Goal: Task Accomplishment & Management: Complete application form

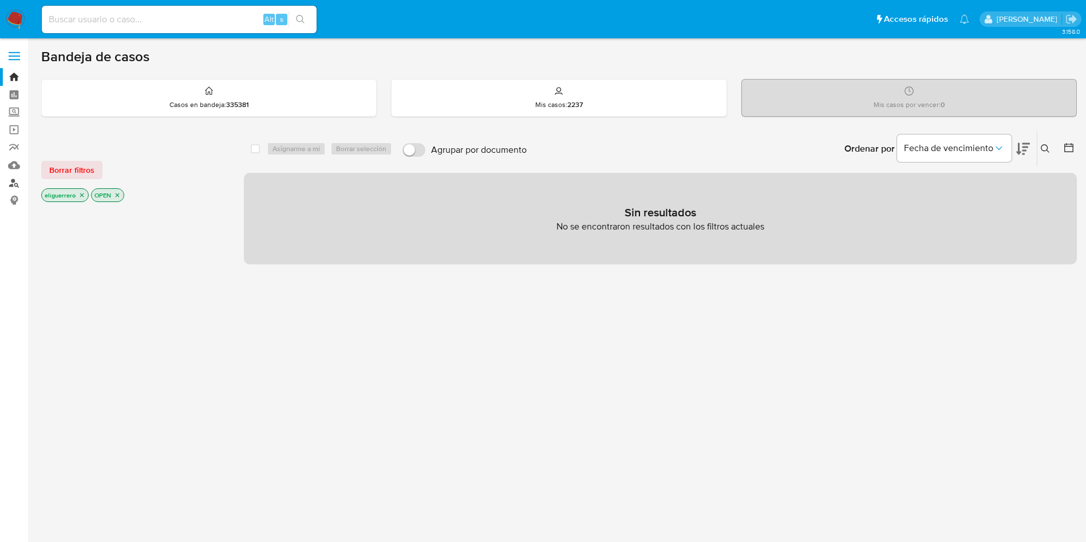
click at [13, 183] on link "Buscador de personas" at bounding box center [68, 183] width 136 height 18
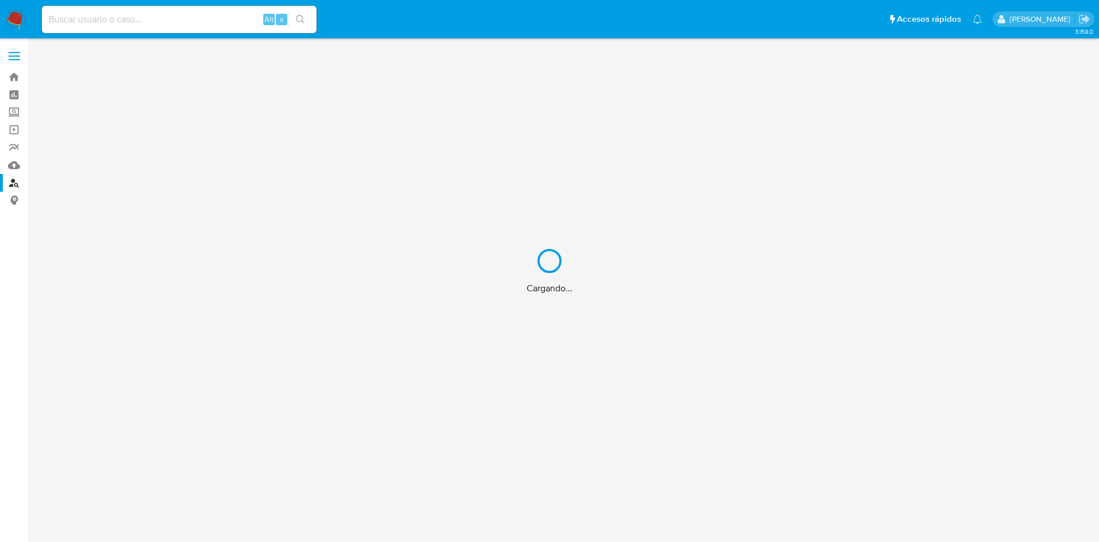
click at [14, 141] on div "Cargando..." at bounding box center [549, 271] width 1099 height 542
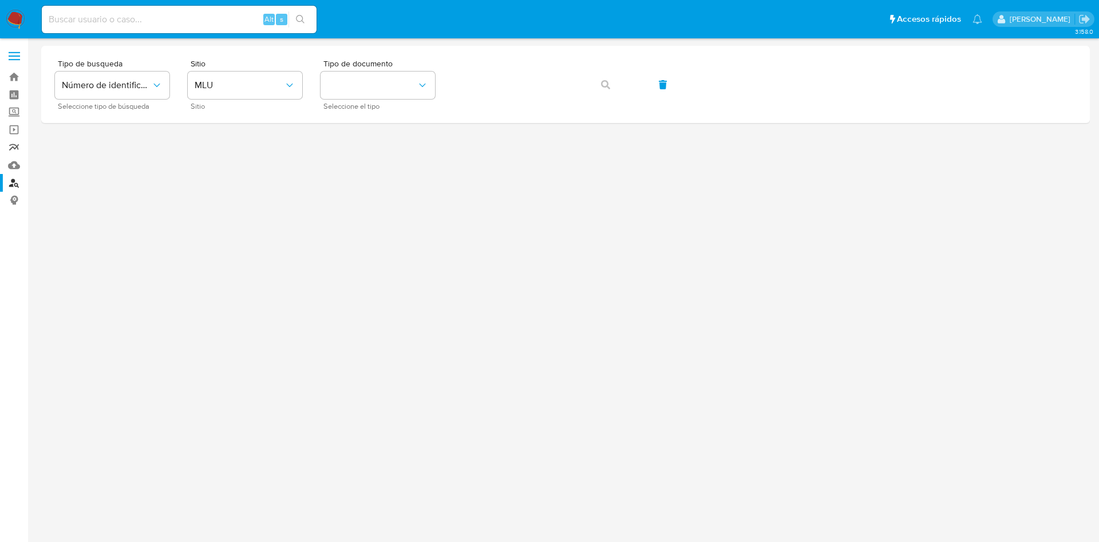
click at [21, 148] on link "Reportes" at bounding box center [68, 148] width 136 height 18
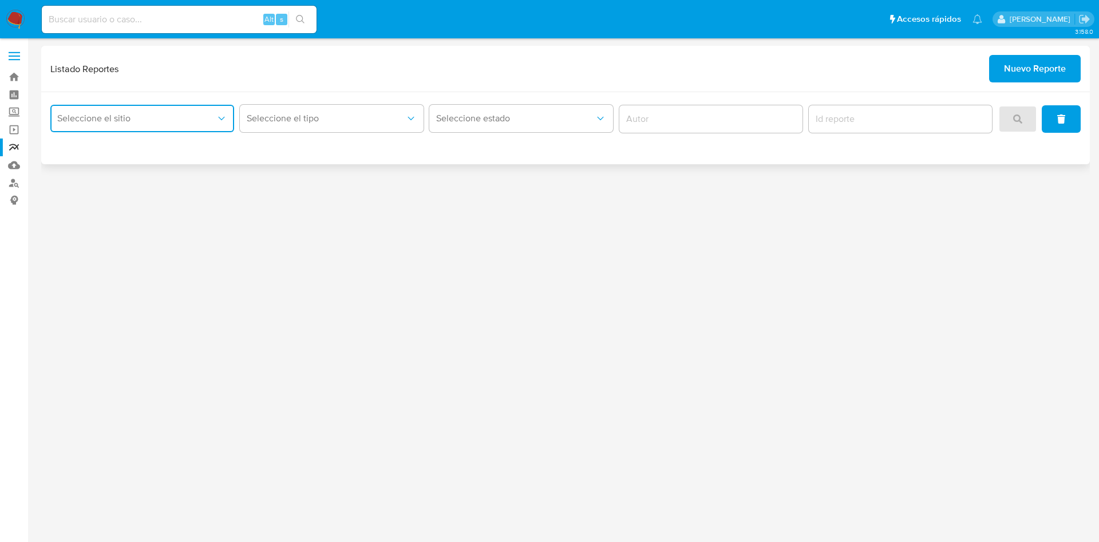
click at [216, 108] on button "Seleccione el sitio" at bounding box center [142, 118] width 184 height 27
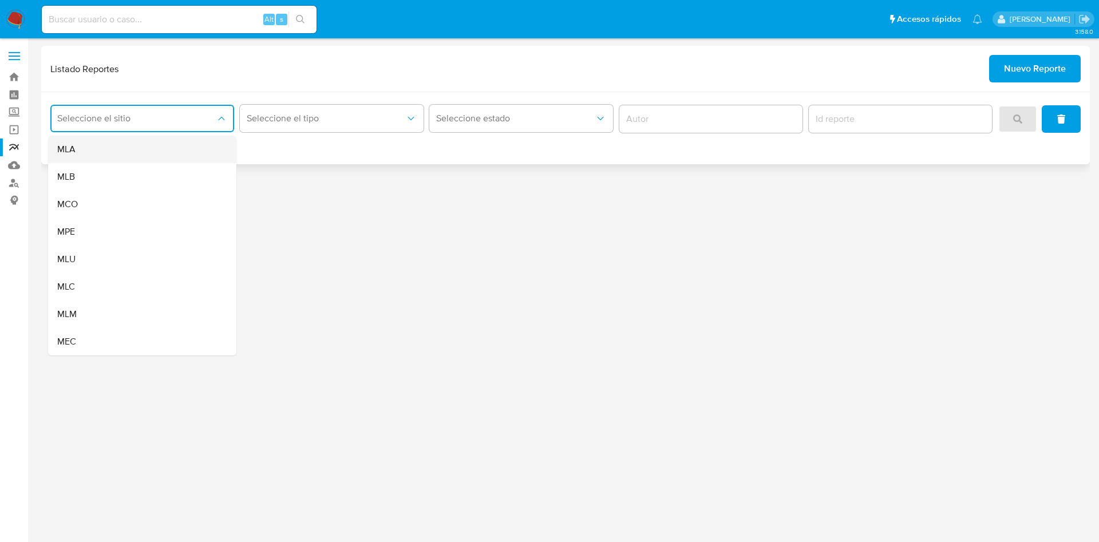
click at [185, 152] on div "MLA" at bounding box center [138, 149] width 163 height 27
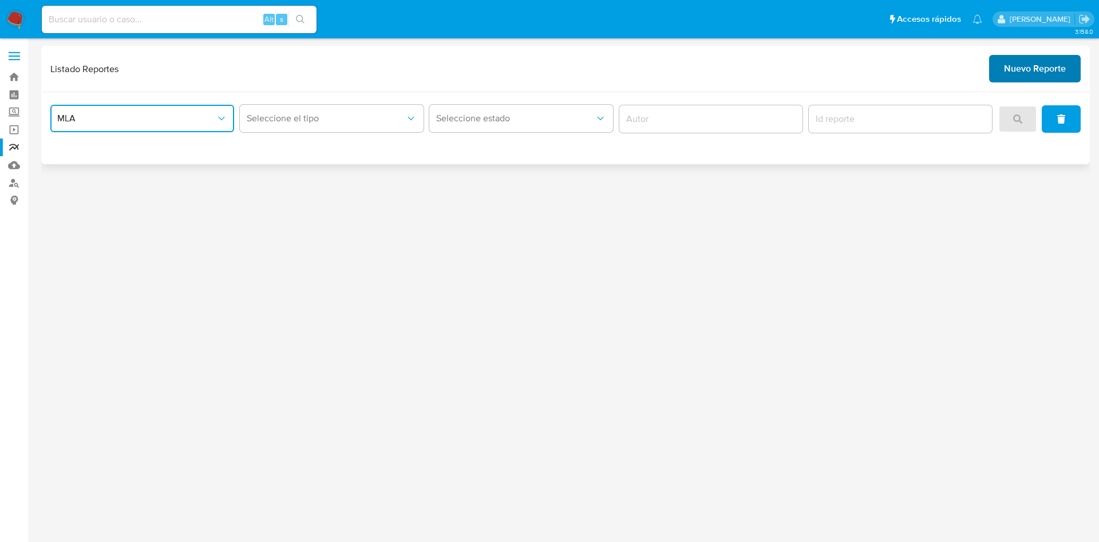
click at [1049, 71] on span "Nuevo Reporte" at bounding box center [1035, 68] width 62 height 25
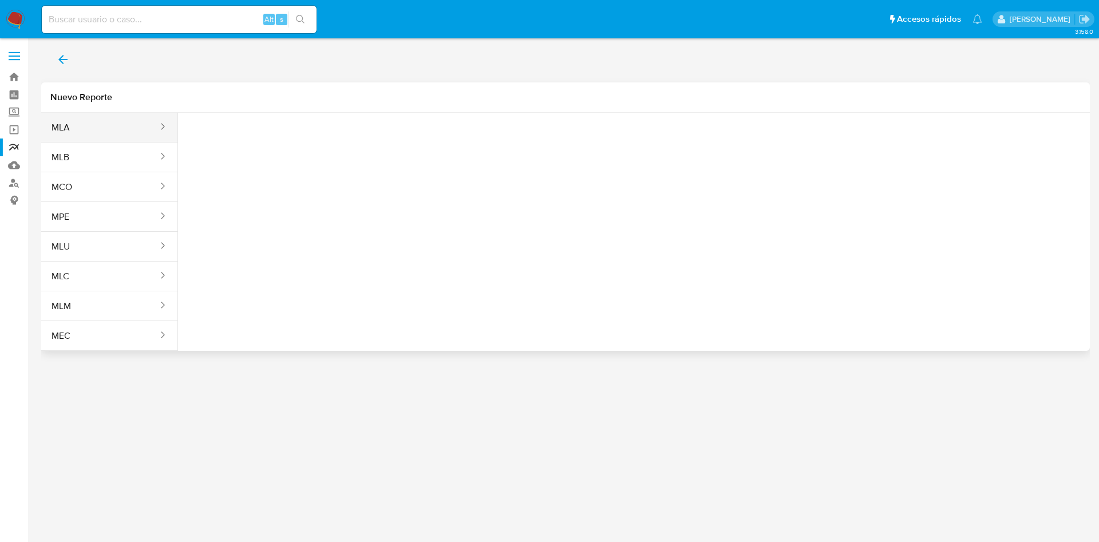
click at [123, 131] on button "MLA" at bounding box center [100, 127] width 118 height 27
click at [236, 155] on button "Seleccione una opcion" at bounding box center [250, 142] width 126 height 27
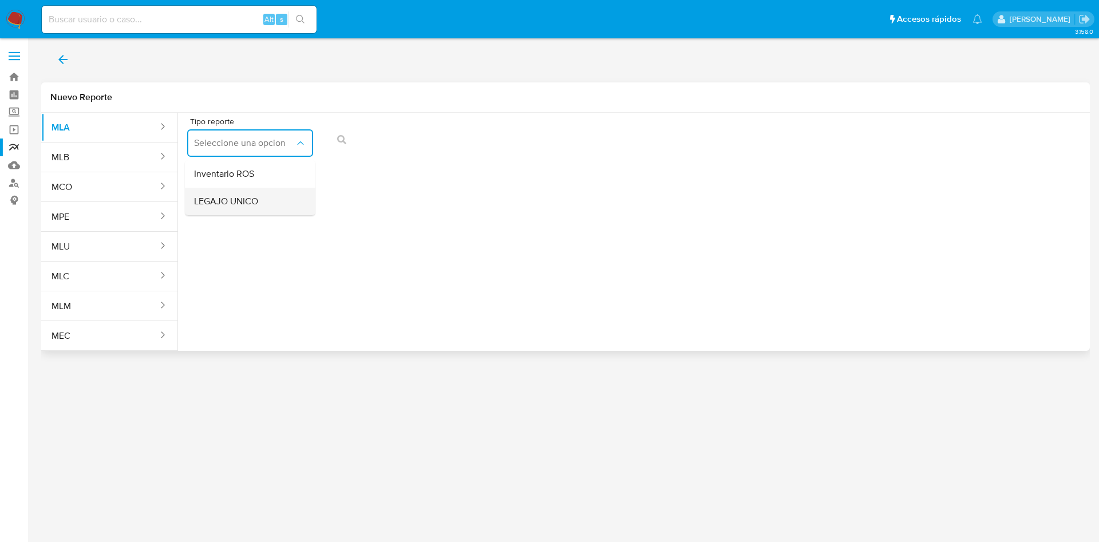
click at [234, 203] on span "LEGAJO UNICO" at bounding box center [226, 201] width 64 height 11
drag, startPoint x: 441, startPoint y: 140, endPoint x: 412, endPoint y: 151, distance: 30.6
click at [412, 151] on button "CDI" at bounding box center [385, 142] width 126 height 27
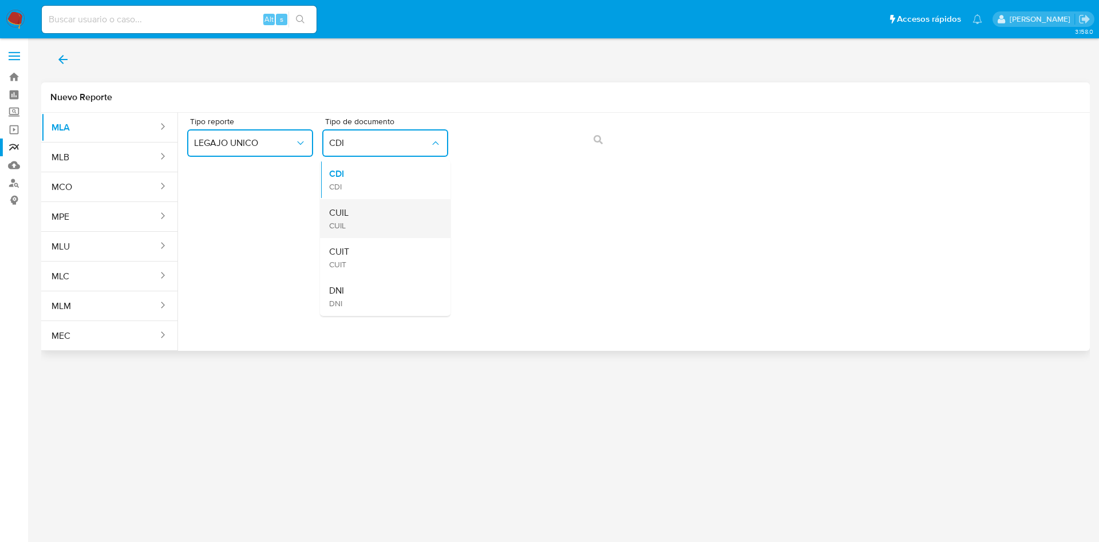
drag, startPoint x: 412, startPoint y: 151, endPoint x: 405, endPoint y: 214, distance: 63.4
click at [405, 157] on div "CDI CDI CDI CUIL CUIL CUIT CUIT DNI DNI" at bounding box center [385, 142] width 126 height 27
drag, startPoint x: 405, startPoint y: 214, endPoint x: 359, endPoint y: 211, distance: 45.3
click at [359, 211] on div "CUIL CUIL" at bounding box center [381, 218] width 105 height 39
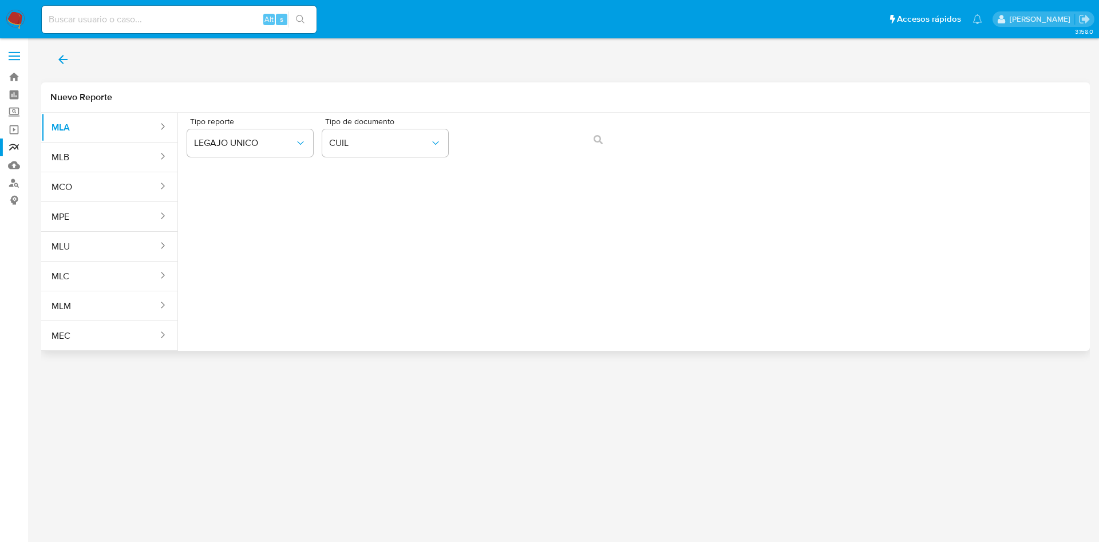
click at [359, 211] on div "Tipo reporte LEGAJO UNICO Tipo de documento CUIL" at bounding box center [634, 227] width 912 height 229
click at [601, 137] on icon "action-search" at bounding box center [598, 139] width 9 height 9
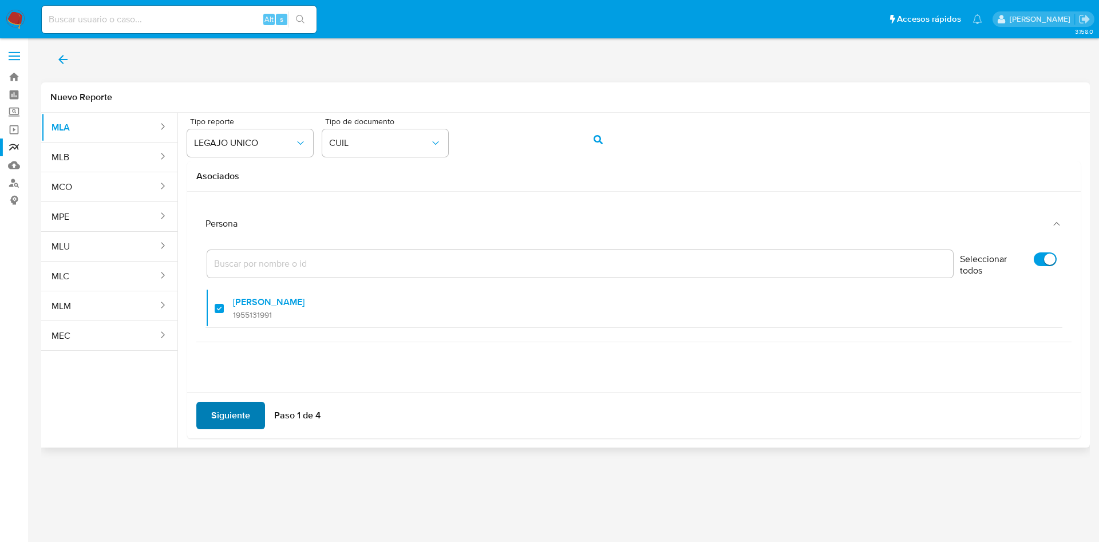
click at [245, 408] on span "Siguiente" at bounding box center [230, 415] width 39 height 25
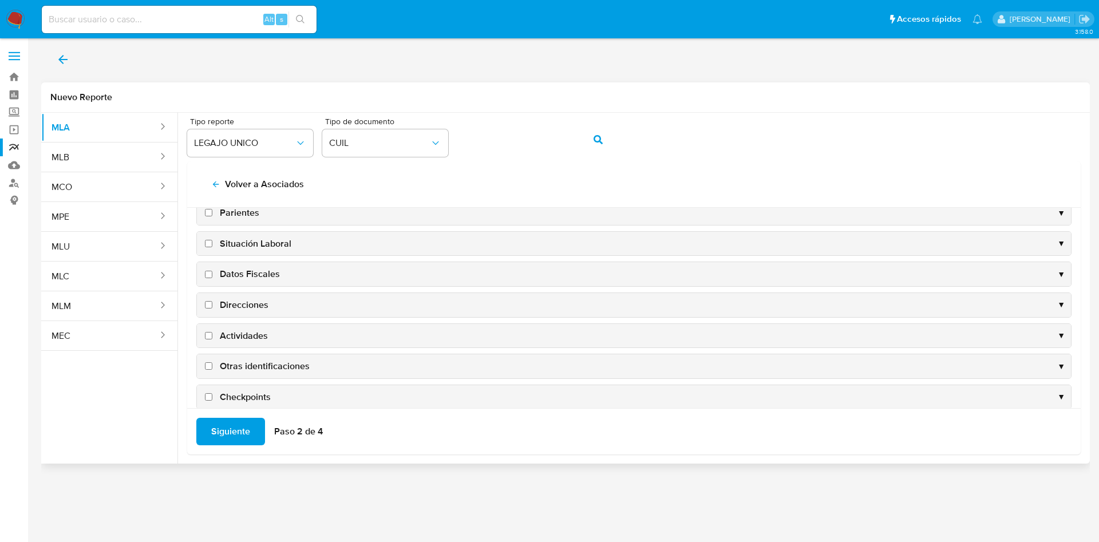
scroll to position [111, 0]
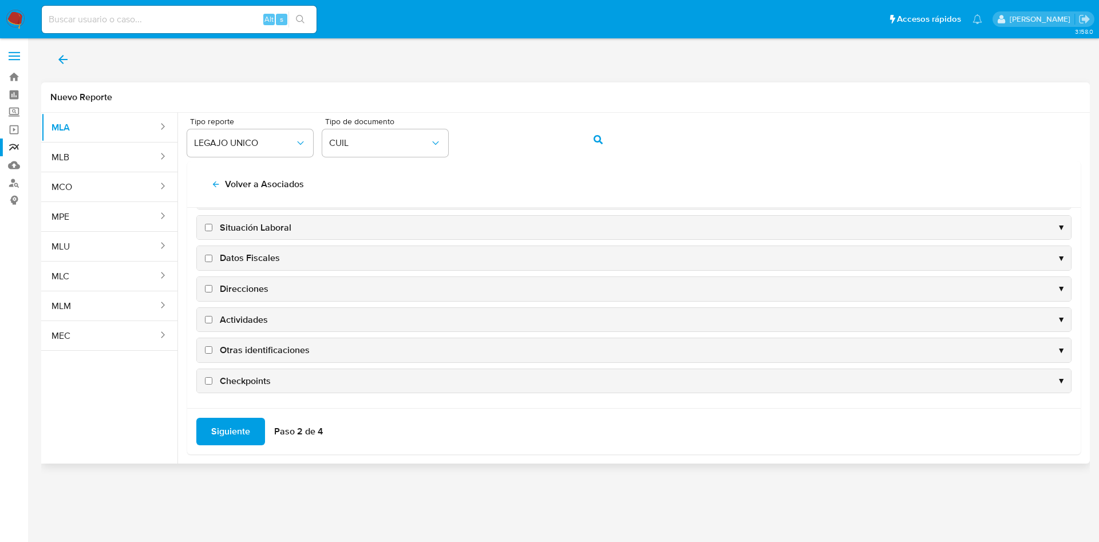
click at [227, 262] on span "Datos Fiscales" at bounding box center [250, 258] width 60 height 13
click at [212, 262] on input "Datos Fiscales" at bounding box center [208, 258] width 7 height 7
checkbox input "true"
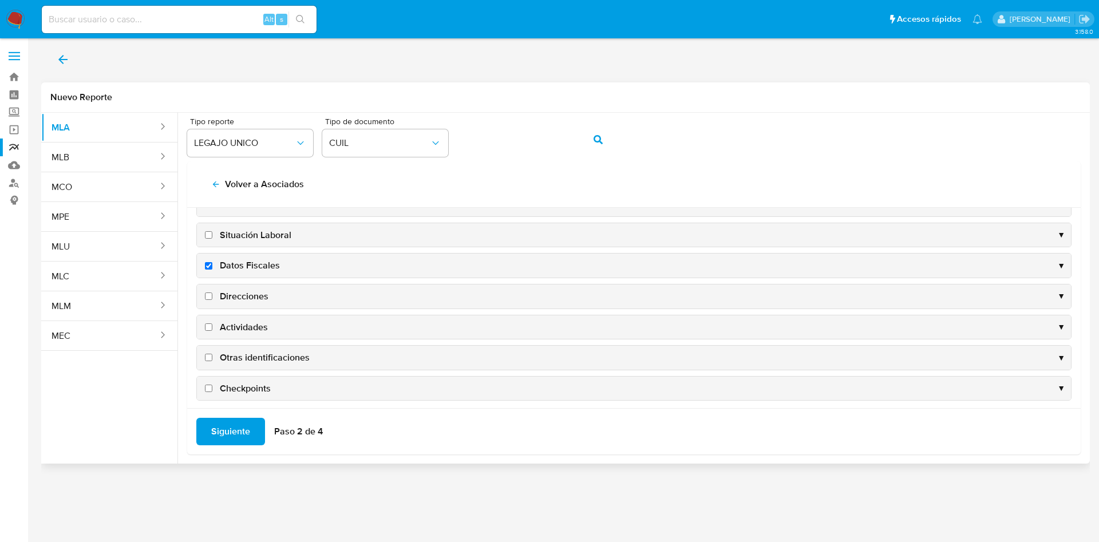
click at [251, 294] on span "Direcciones" at bounding box center [244, 296] width 49 height 13
click at [212, 294] on input "Direcciones" at bounding box center [208, 296] width 7 height 7
checkbox input "true"
click at [247, 323] on span "Actividades" at bounding box center [244, 327] width 48 height 13
click at [212, 323] on input "Actividades" at bounding box center [208, 326] width 7 height 7
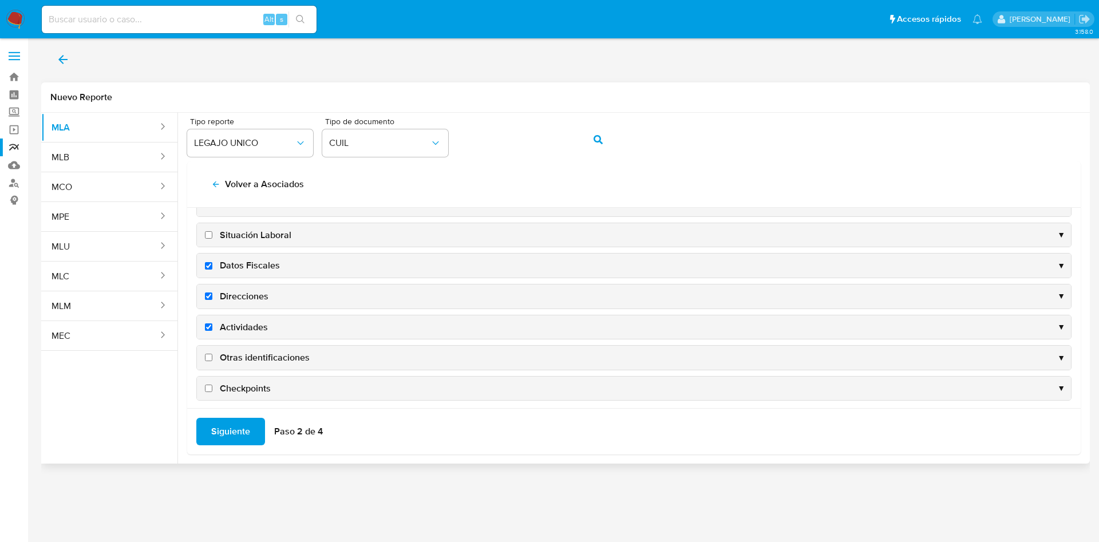
checkbox input "true"
click at [246, 354] on span "Otras identificaciones" at bounding box center [265, 357] width 90 height 13
click at [212, 354] on input "Otras identificaciones" at bounding box center [208, 357] width 7 height 7
checkbox input "true"
click at [227, 432] on span "Siguiente" at bounding box center [230, 431] width 39 height 25
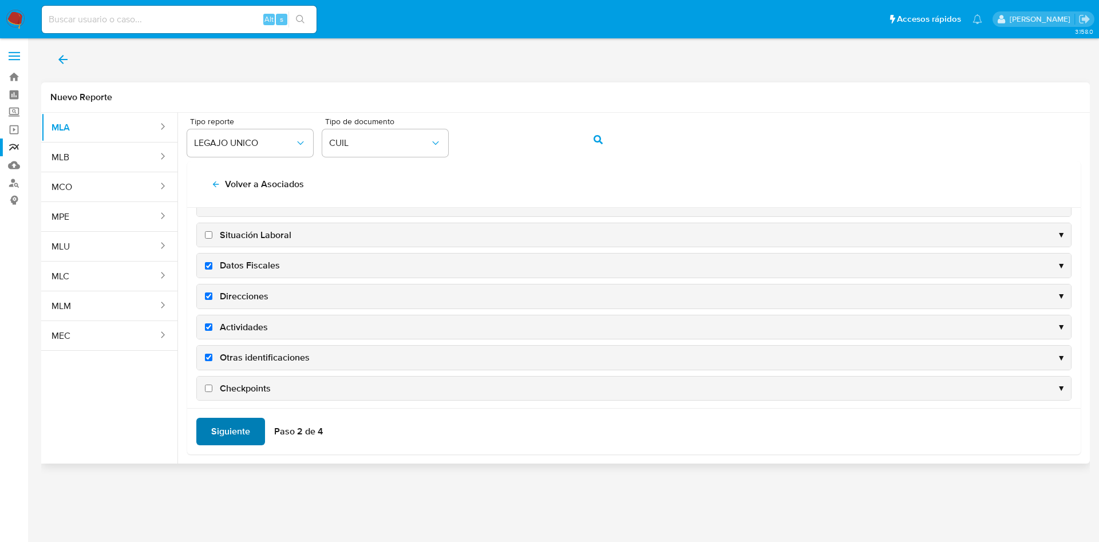
scroll to position [0, 0]
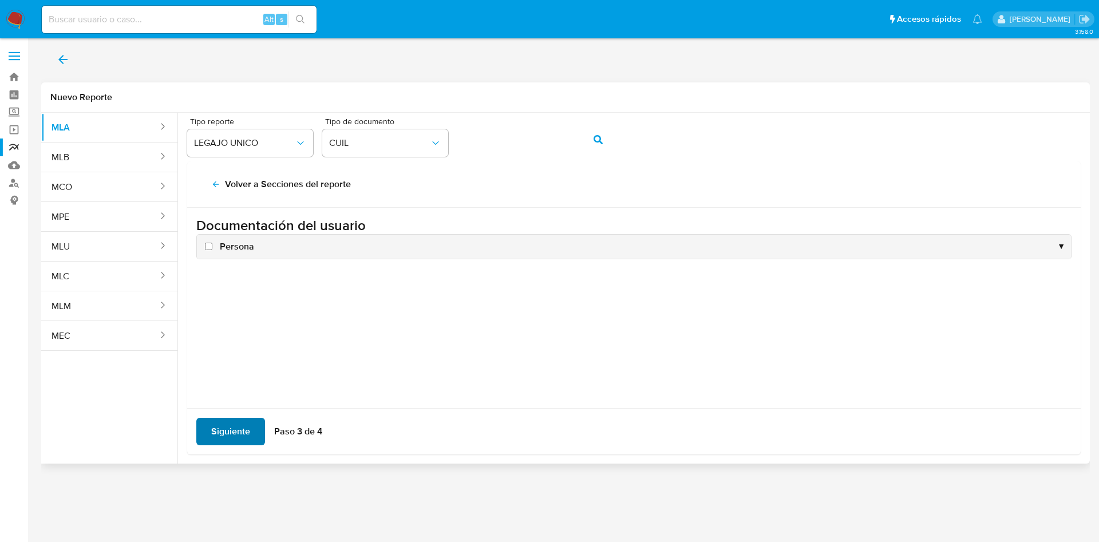
click at [227, 432] on span "Siguiente" at bounding box center [230, 431] width 39 height 25
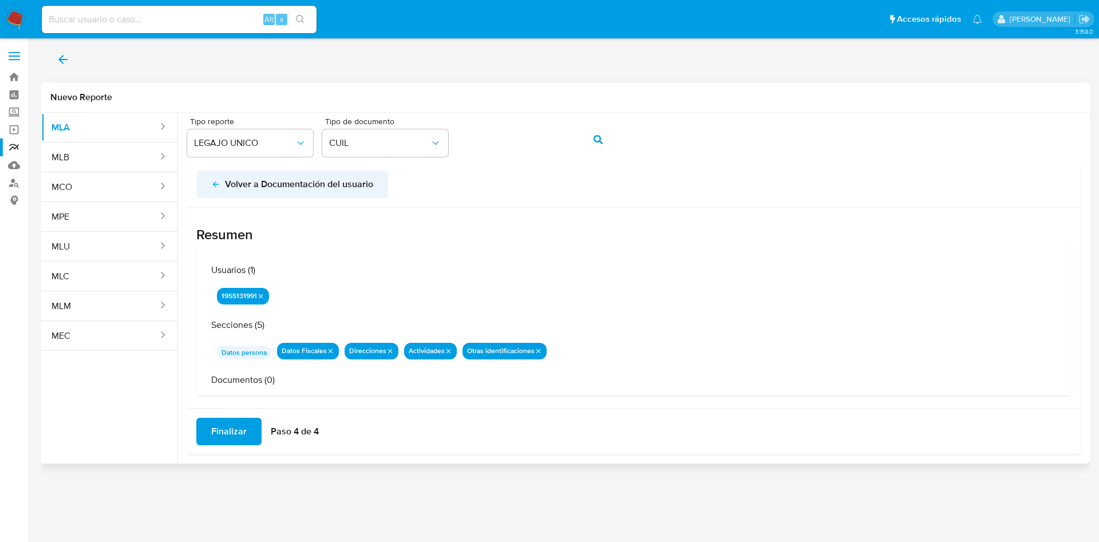
click at [216, 188] on icon "back" at bounding box center [215, 184] width 9 height 9
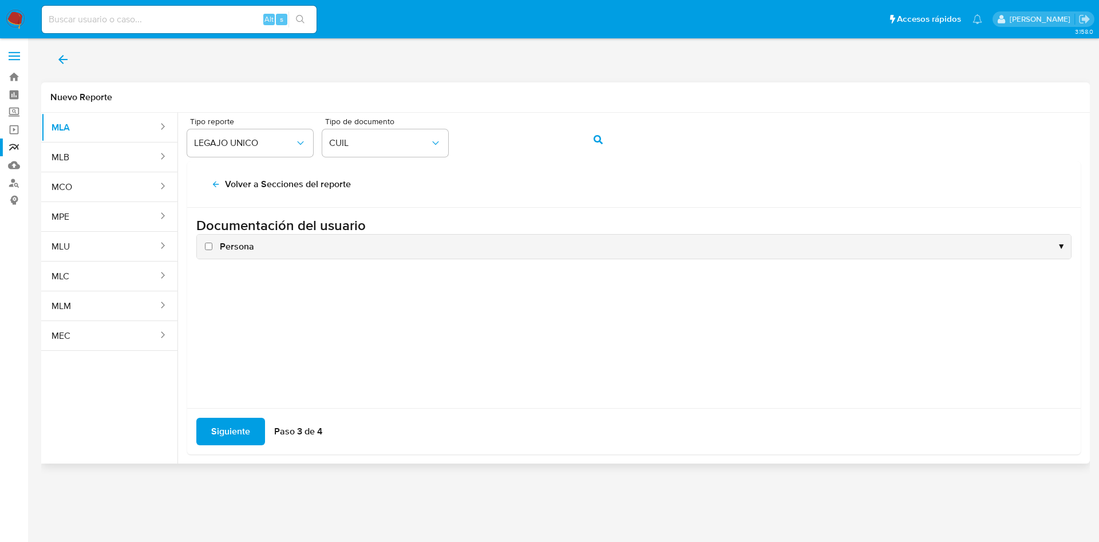
click at [214, 243] on label "Persona" at bounding box center [229, 246] width 52 height 13
click at [212, 243] on input "Persona" at bounding box center [208, 246] width 7 height 7
checkbox input "true"
click at [213, 432] on span "Siguiente" at bounding box center [230, 431] width 39 height 25
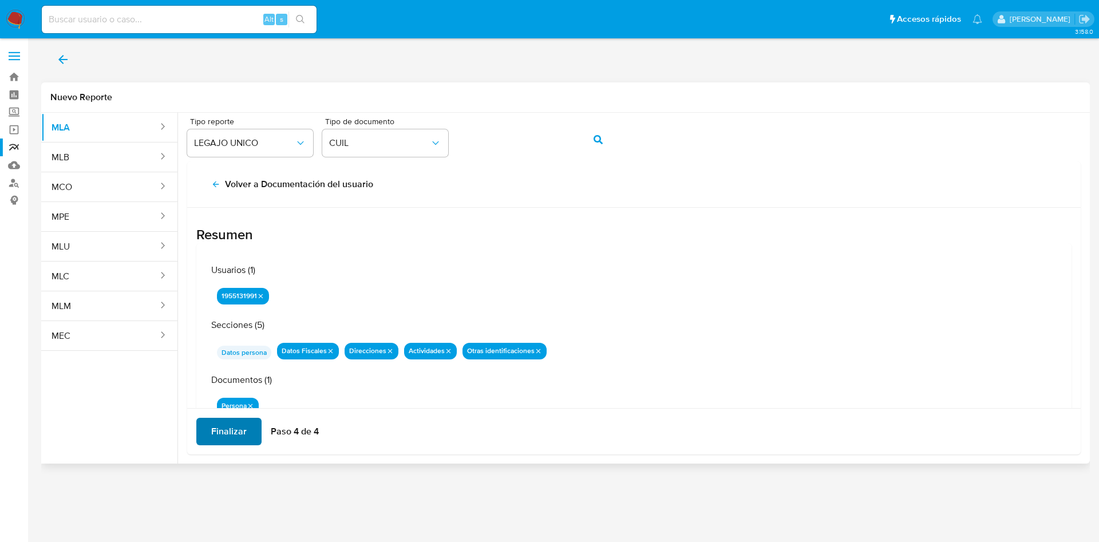
click at [213, 432] on span "Finalizar" at bounding box center [228, 431] width 35 height 25
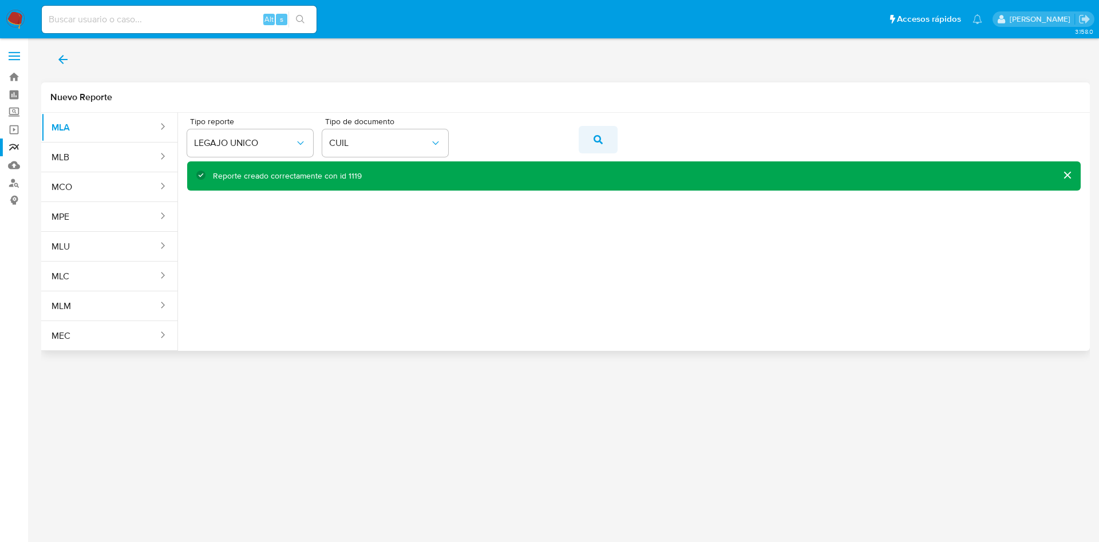
click at [598, 139] on icon "action-search" at bounding box center [598, 139] width 9 height 9
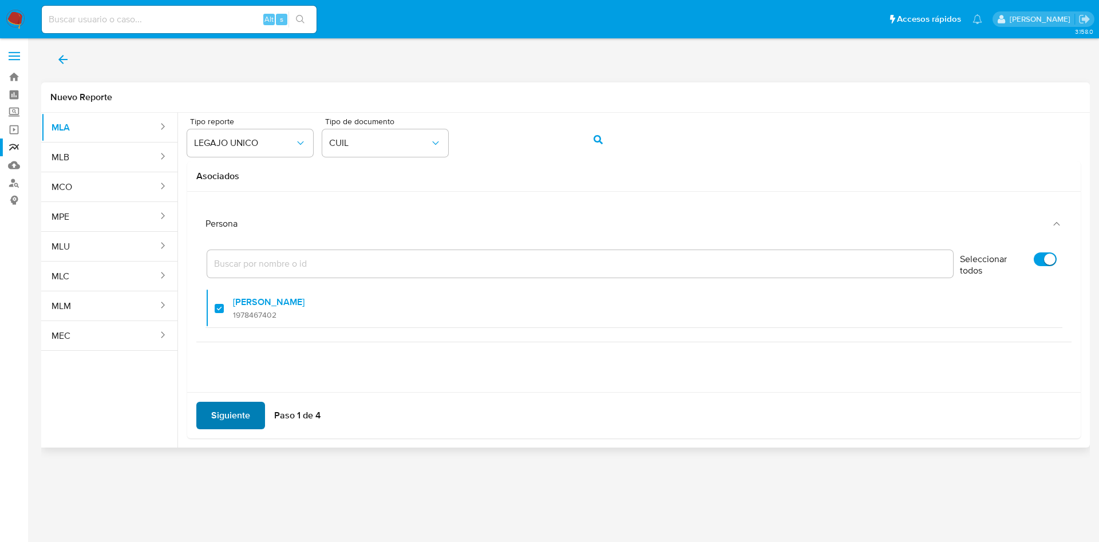
click at [222, 412] on span "Siguiente" at bounding box center [230, 415] width 39 height 25
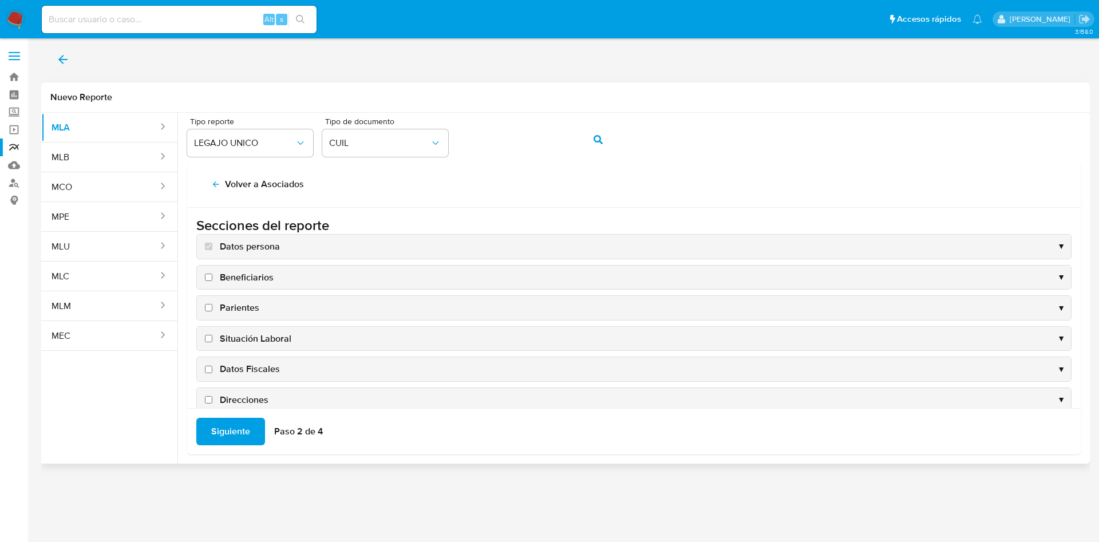
click at [247, 365] on span "Datos Fiscales" at bounding box center [250, 369] width 60 height 13
click at [212, 366] on input "Datos Fiscales" at bounding box center [208, 369] width 7 height 7
checkbox input "true"
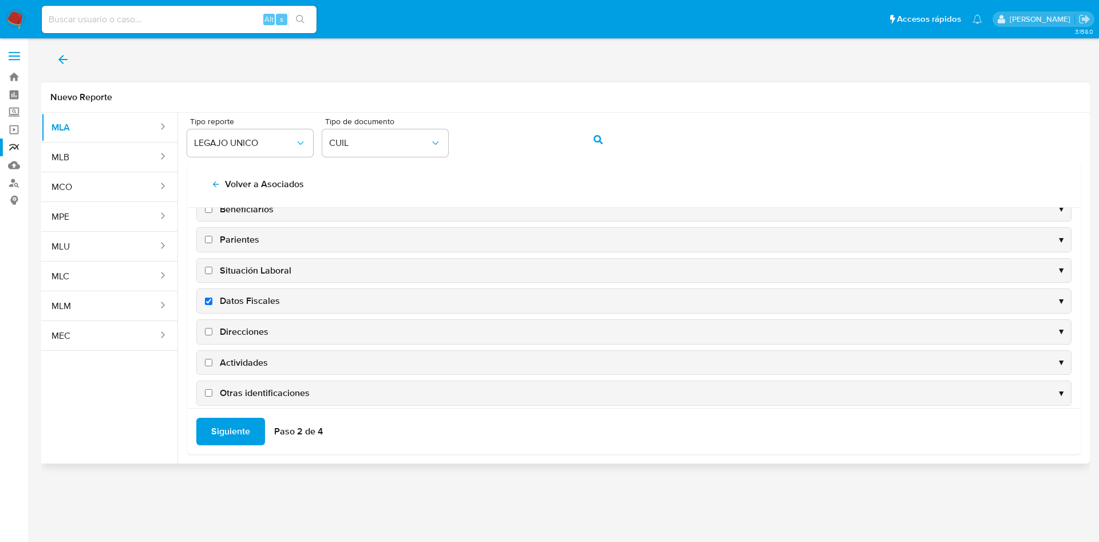
scroll to position [69, 0]
click at [240, 325] on span "Direcciones" at bounding box center [244, 331] width 49 height 13
click at [212, 327] on input "Direcciones" at bounding box center [208, 330] width 7 height 7
checkbox input "true"
click at [232, 362] on span "Actividades" at bounding box center [244, 362] width 48 height 13
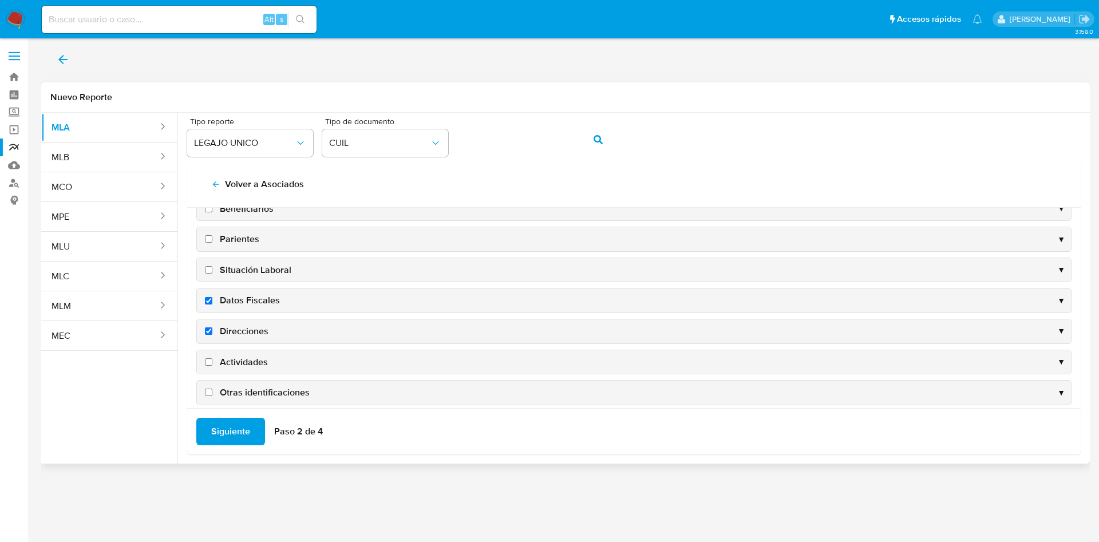
click at [212, 362] on input "Actividades" at bounding box center [208, 361] width 7 height 7
checkbox input "true"
click at [242, 390] on span "Otras identificaciones" at bounding box center [265, 392] width 90 height 13
click at [212, 390] on input "Otras identificaciones" at bounding box center [208, 392] width 7 height 7
checkbox input "true"
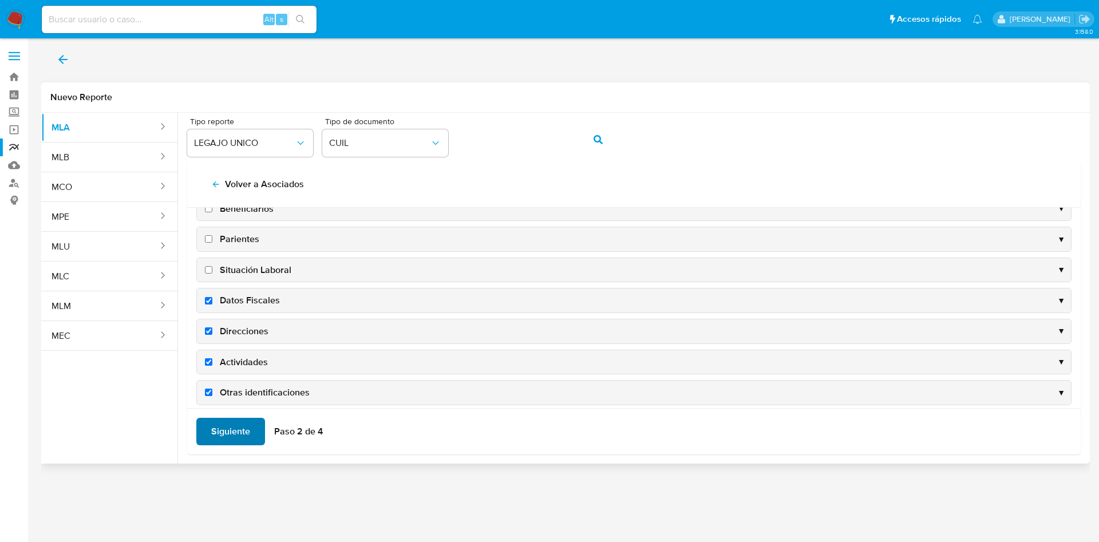
click at [234, 431] on span "Siguiente" at bounding box center [230, 431] width 39 height 25
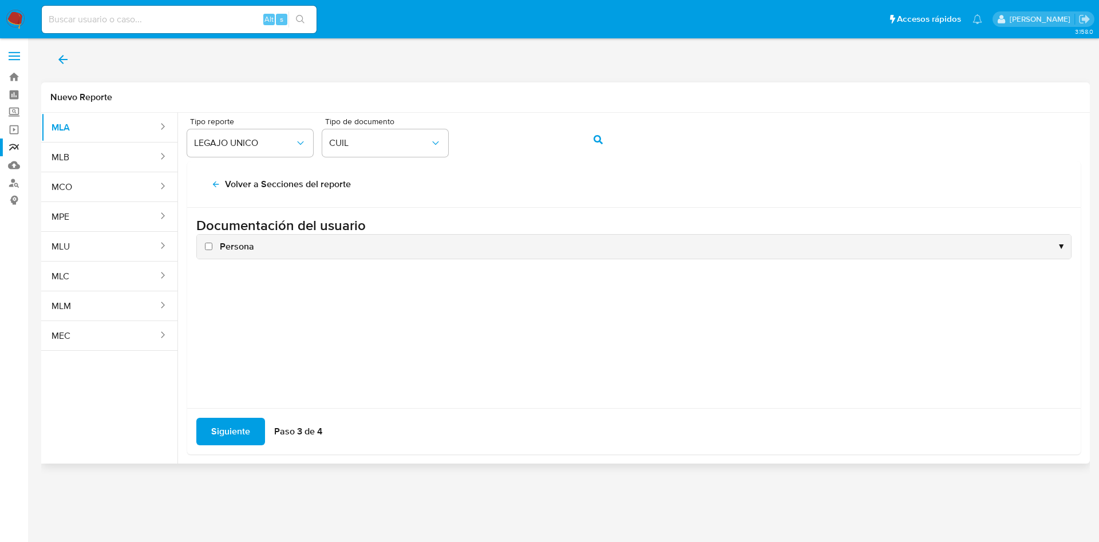
click at [220, 246] on span "Persona" at bounding box center [237, 246] width 34 height 13
click at [212, 246] on input "Persona" at bounding box center [208, 246] width 7 height 7
checkbox input "true"
click at [234, 430] on span "Siguiente" at bounding box center [230, 431] width 39 height 25
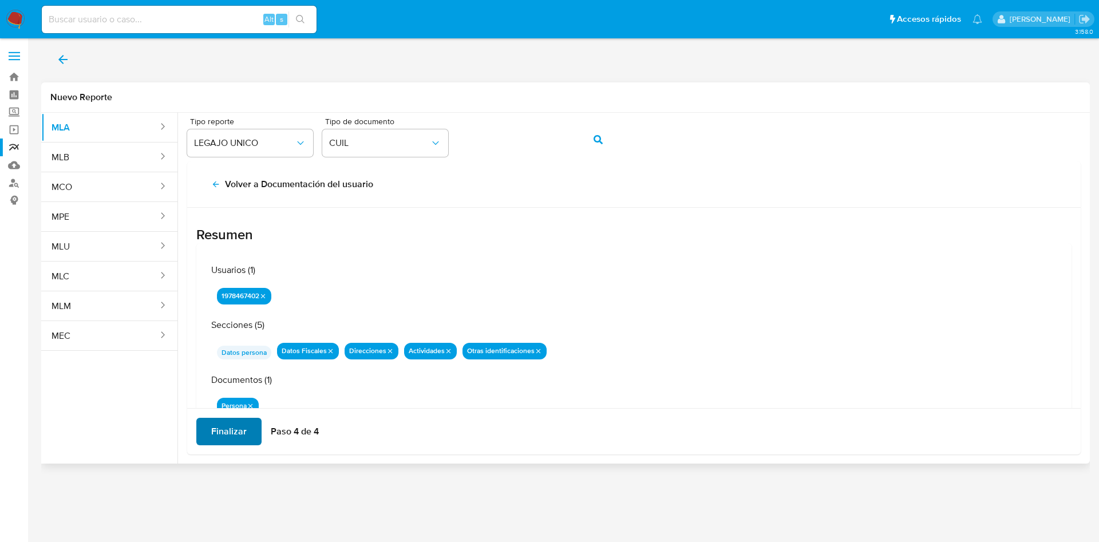
click at [234, 430] on span "Finalizar" at bounding box center [228, 431] width 35 height 25
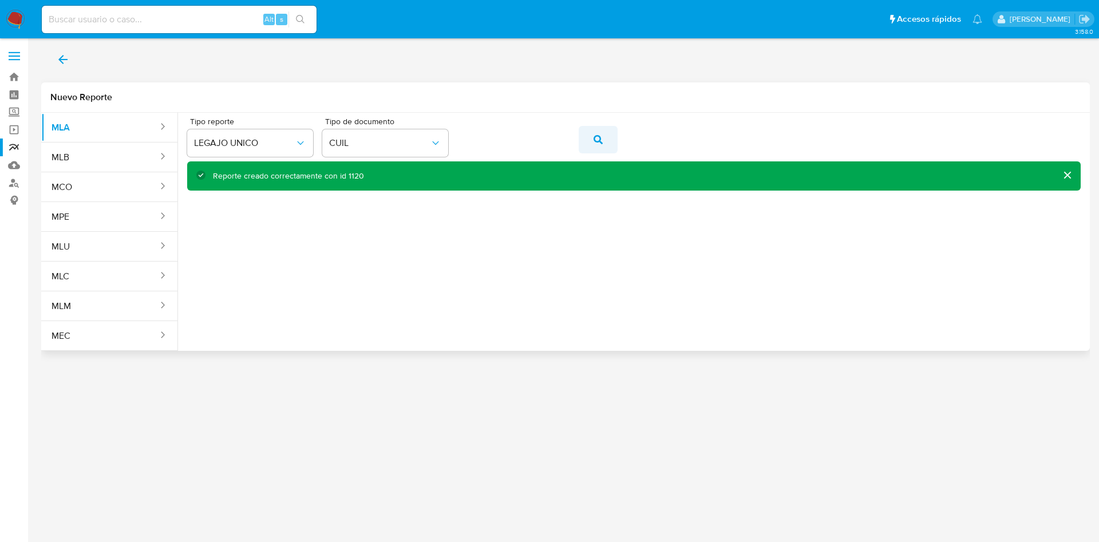
click at [606, 137] on button "action-search" at bounding box center [598, 139] width 39 height 27
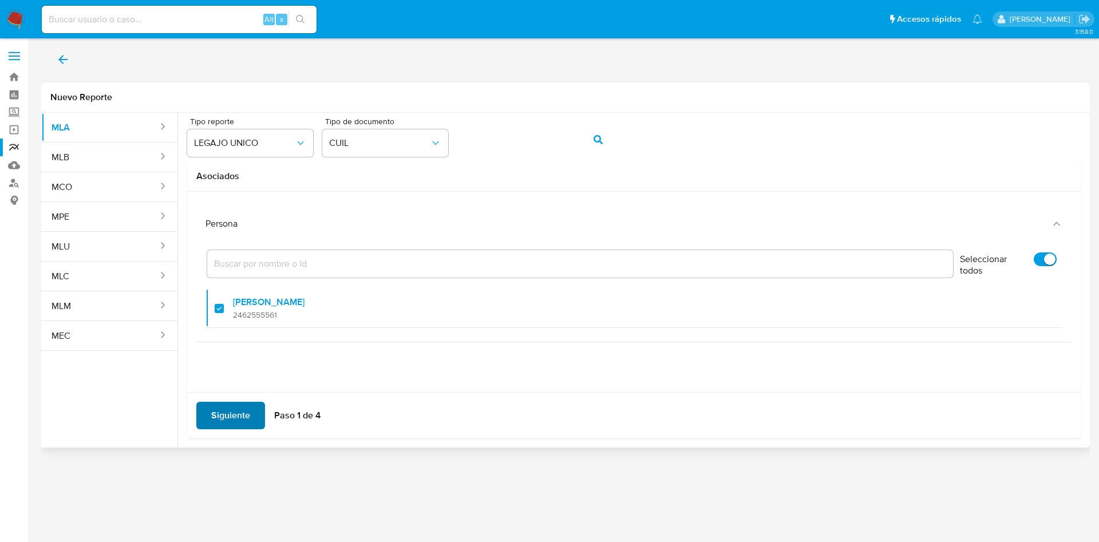
click at [228, 419] on span "Siguiente" at bounding box center [230, 415] width 39 height 25
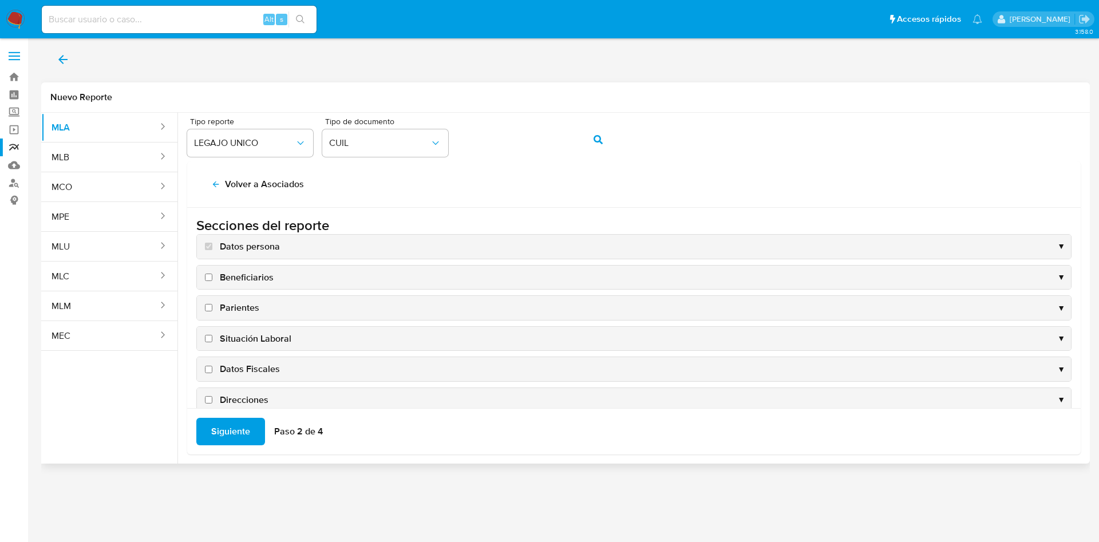
click at [265, 366] on span "Datos Fiscales" at bounding box center [250, 369] width 60 height 13
click at [212, 366] on input "Datos Fiscales" at bounding box center [208, 369] width 7 height 7
checkbox input "true"
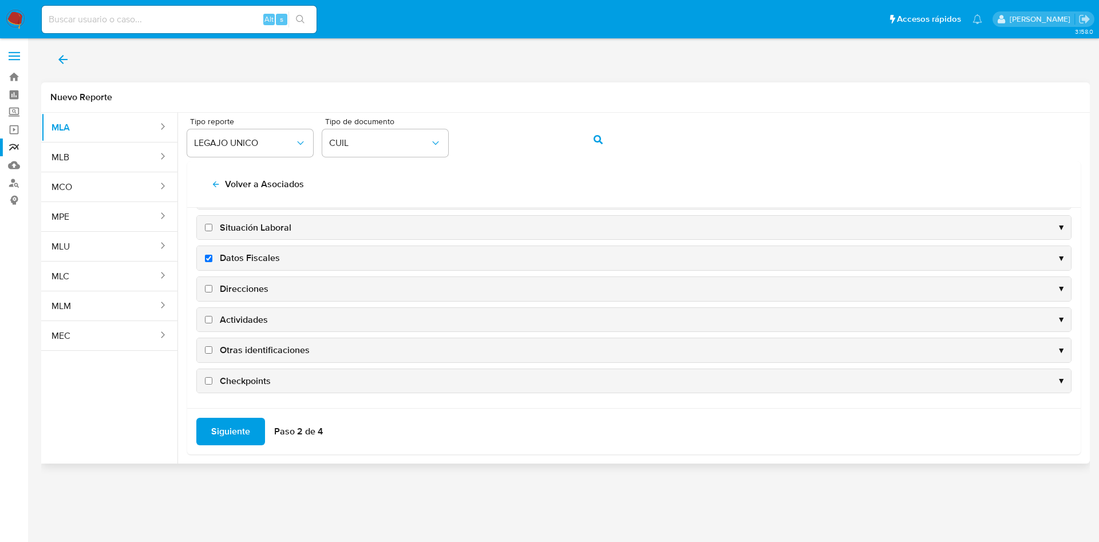
drag, startPoint x: 256, startPoint y: 288, endPoint x: 249, endPoint y: 313, distance: 26.3
click at [249, 313] on div "Datos persona ▼ Beneficiarios ▼ Parientes ▼ Situación Laboral ▼ Datos Fiscales …" at bounding box center [633, 258] width 875 height 270
click at [249, 314] on span "Actividades" at bounding box center [244, 320] width 48 height 13
click at [212, 316] on input "Actividades" at bounding box center [208, 319] width 7 height 7
checkbox input "true"
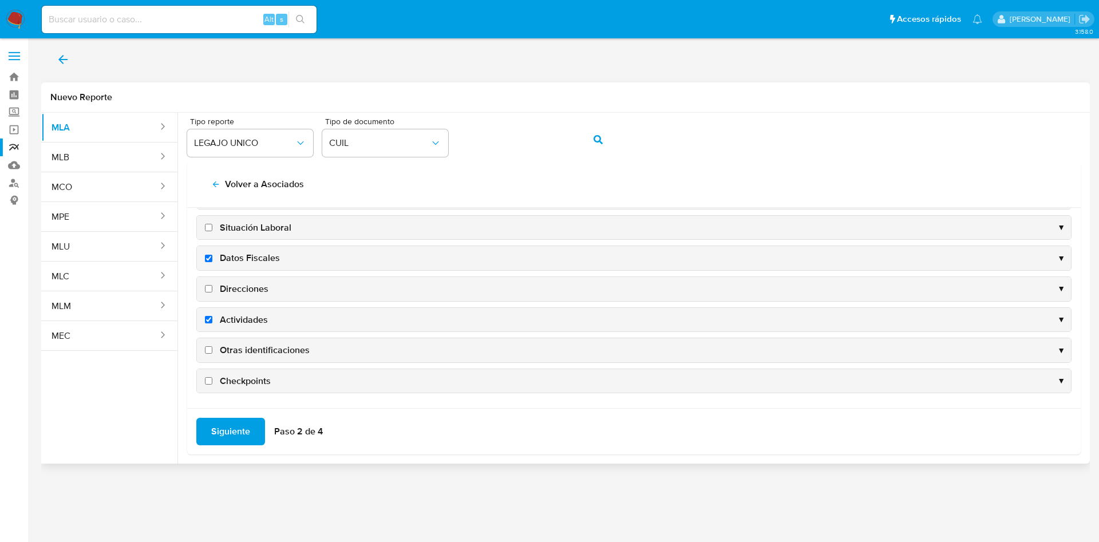
click at [239, 283] on span "Direcciones" at bounding box center [244, 289] width 49 height 13
click at [212, 285] on input "Direcciones" at bounding box center [208, 288] width 7 height 7
checkbox input "true"
click at [238, 352] on span "Otras identificaciones" at bounding box center [265, 350] width 90 height 13
click at [212, 352] on input "Otras identificaciones" at bounding box center [208, 349] width 7 height 7
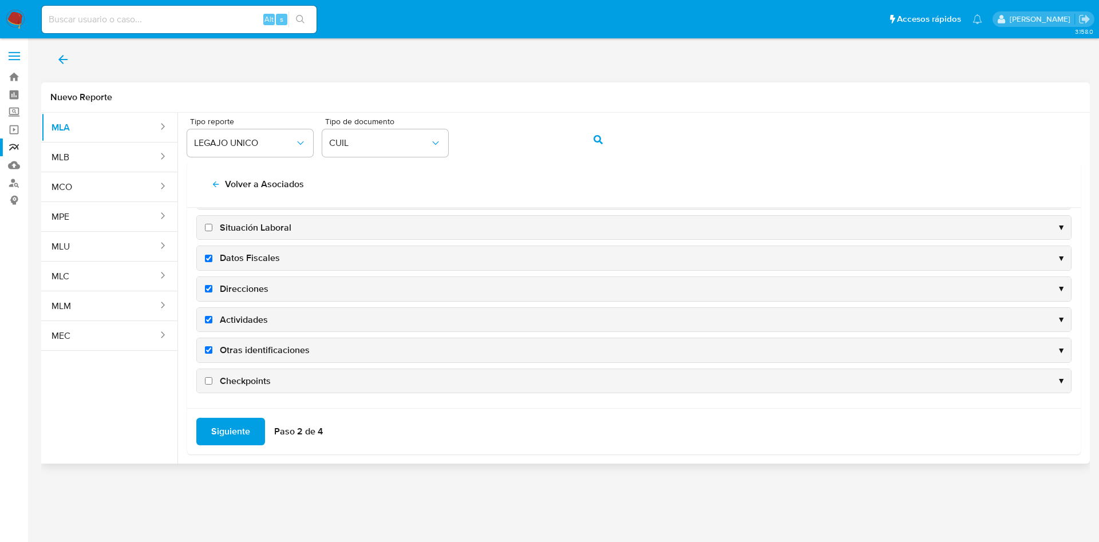
checkbox input "true"
click at [220, 430] on span "Siguiente" at bounding box center [230, 431] width 39 height 25
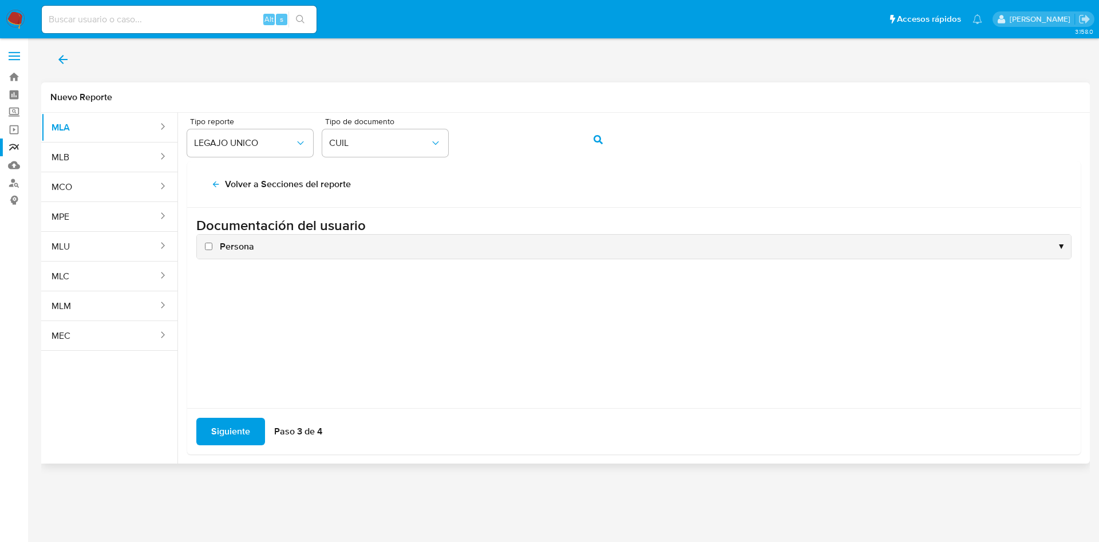
click at [232, 246] on span "Persona" at bounding box center [237, 246] width 34 height 13
click at [212, 246] on input "Persona" at bounding box center [208, 246] width 7 height 7
checkbox input "true"
click at [228, 437] on span "Siguiente" at bounding box center [230, 431] width 39 height 25
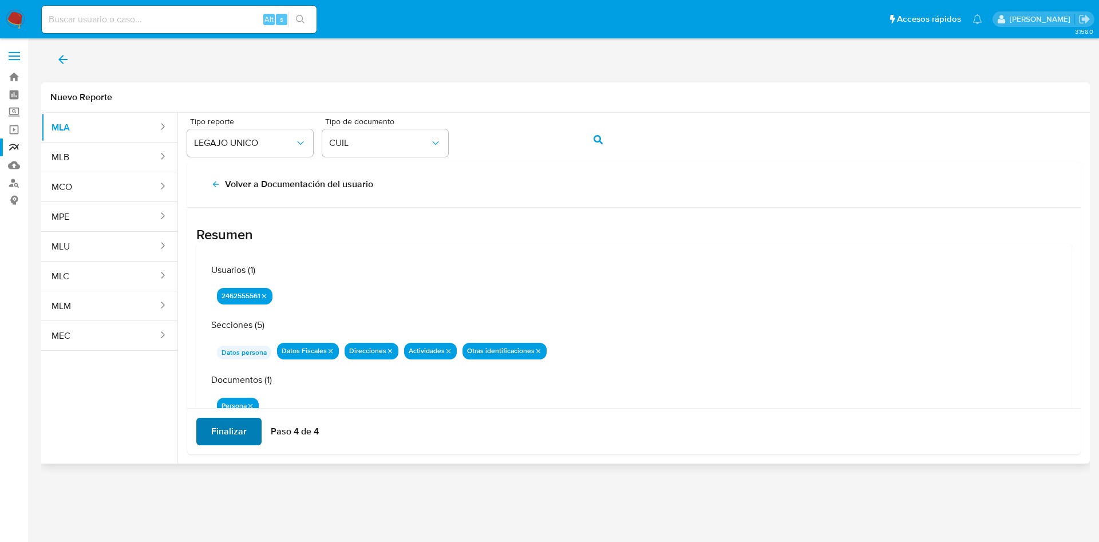
click at [228, 437] on span "Finalizar" at bounding box center [228, 431] width 35 height 25
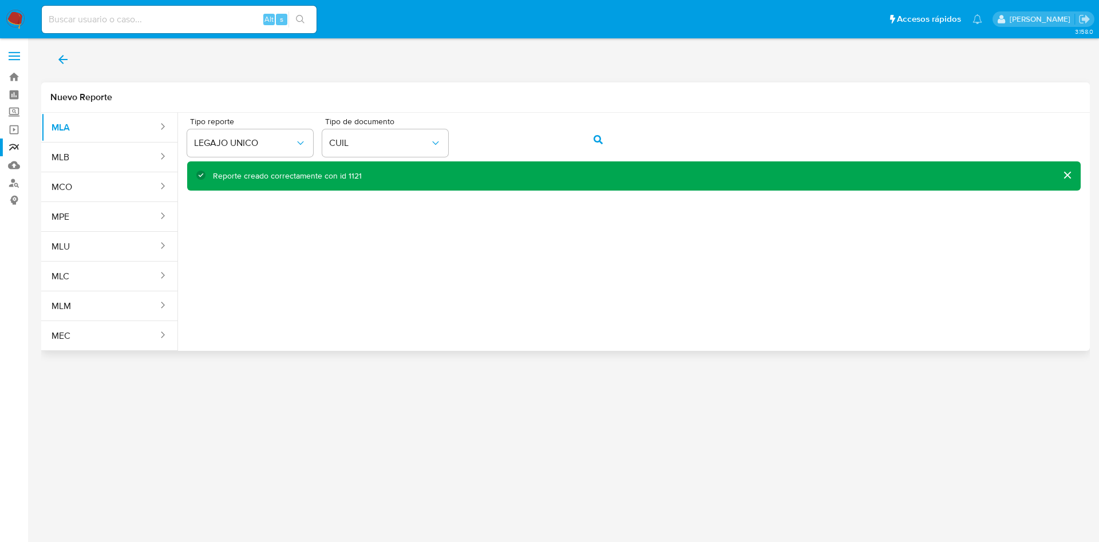
click at [73, 65] on button "back" at bounding box center [63, 59] width 44 height 27
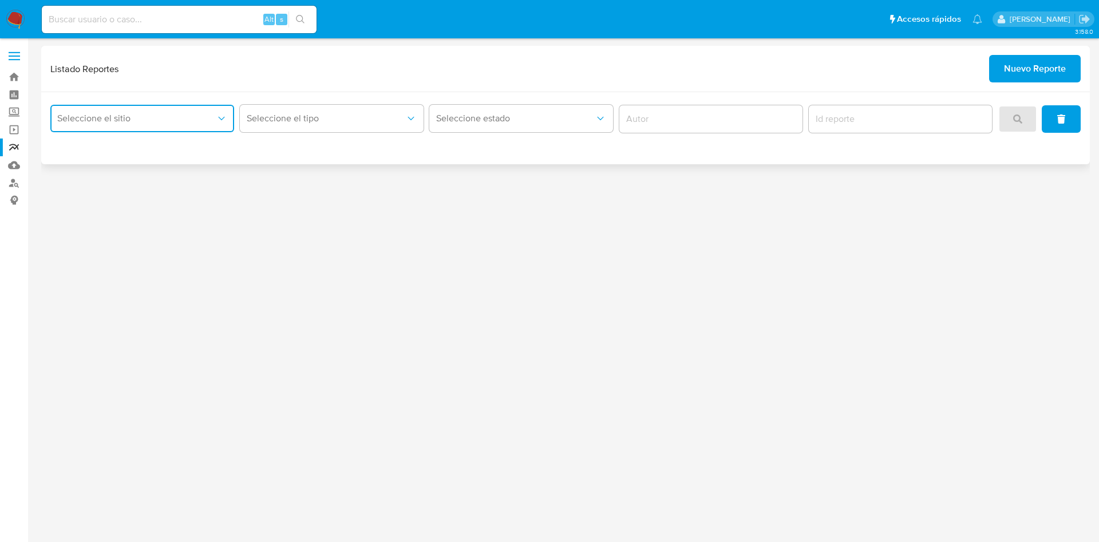
click at [104, 112] on button "Seleccione el sitio" at bounding box center [142, 118] width 184 height 27
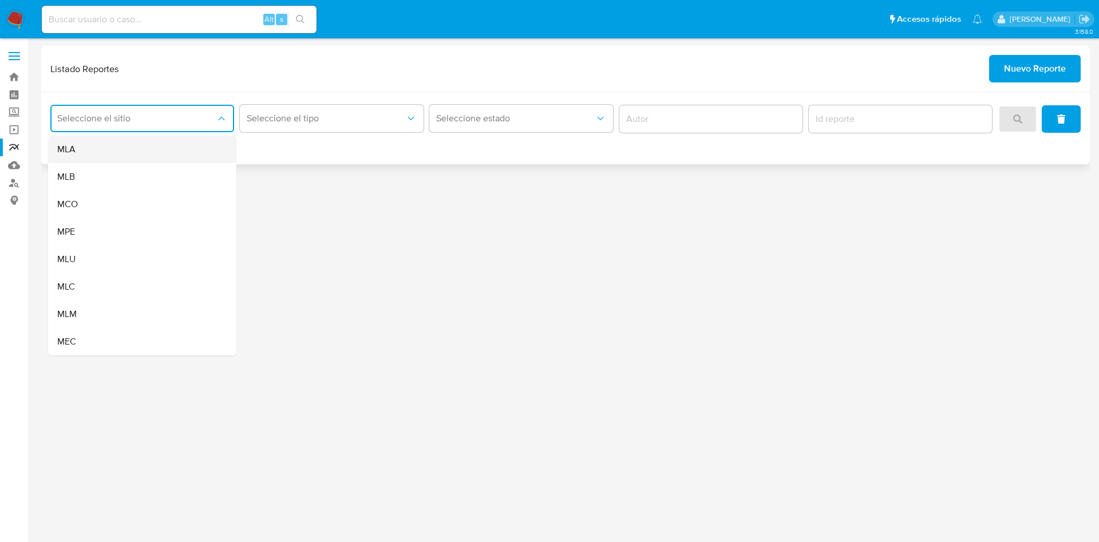
click at [105, 155] on div "MLA" at bounding box center [138, 149] width 163 height 27
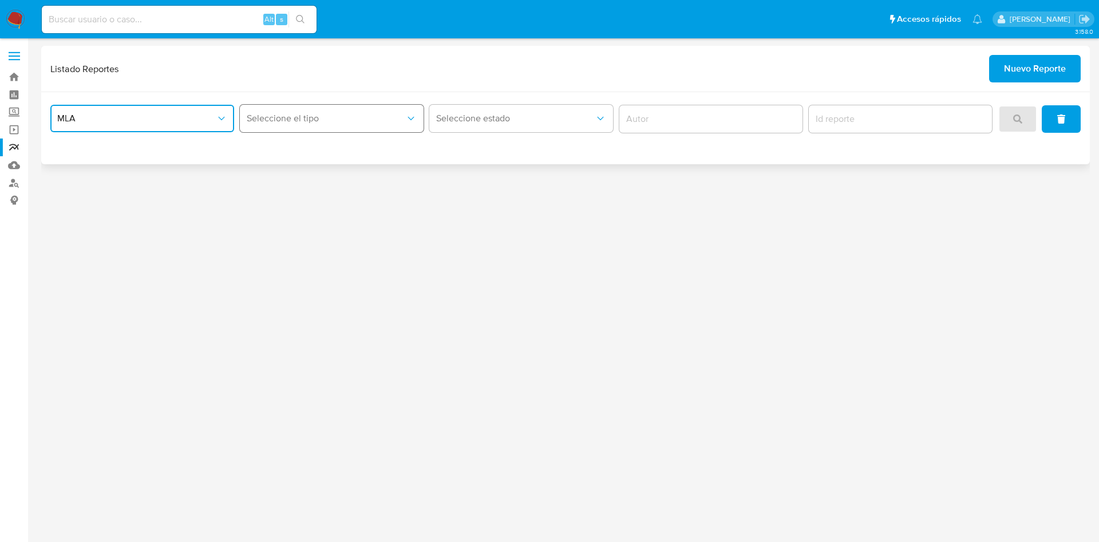
click at [408, 117] on icon "report-type" at bounding box center [411, 118] width 6 height 3
click at [351, 176] on div "LEGAJO UNICO" at bounding box center [328, 176] width 163 height 27
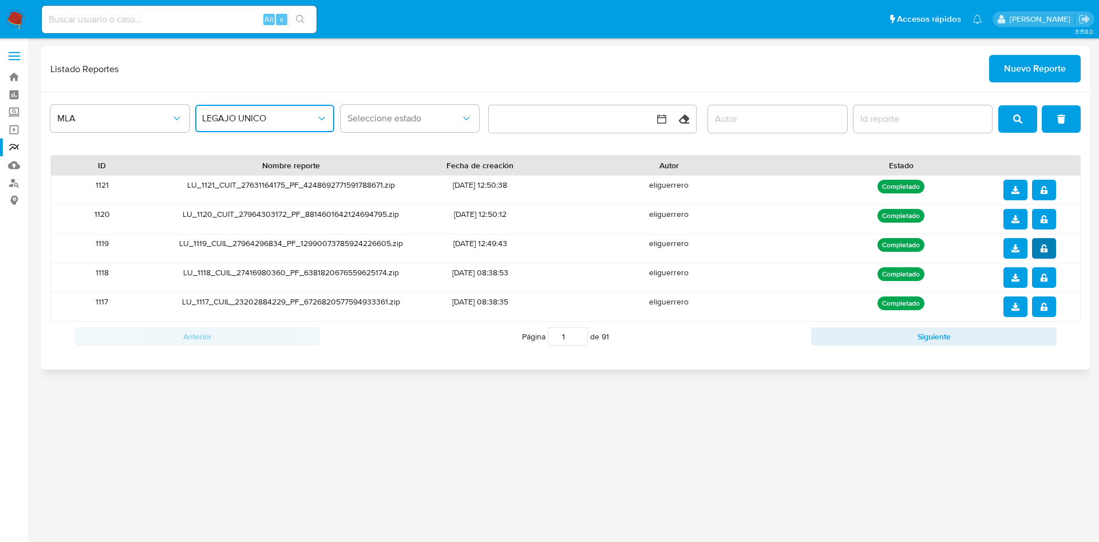
click at [1040, 247] on icon "notify_security" at bounding box center [1044, 248] width 8 height 8
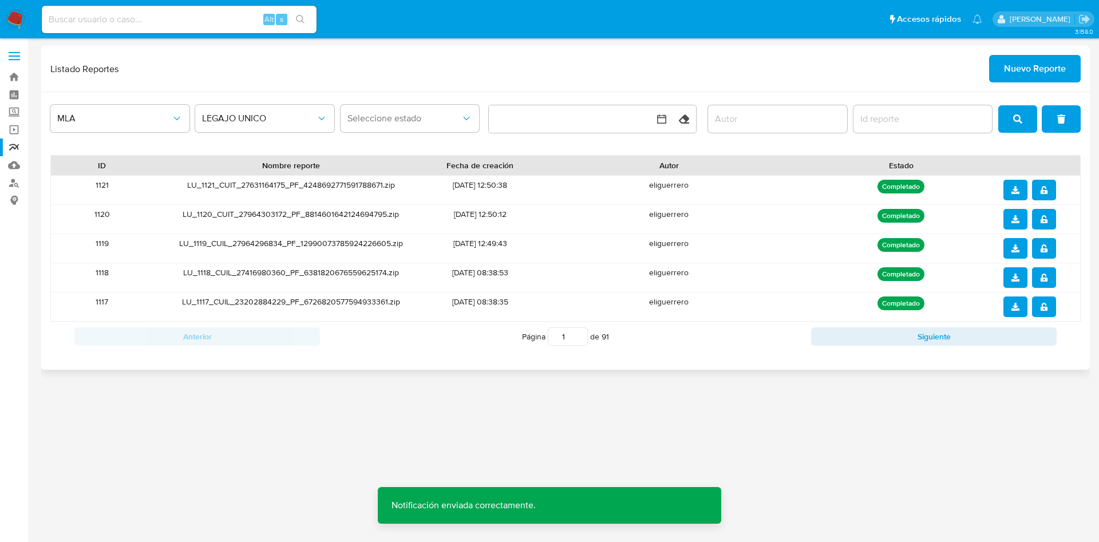
click at [1017, 248] on icon "download" at bounding box center [1015, 248] width 8 height 8
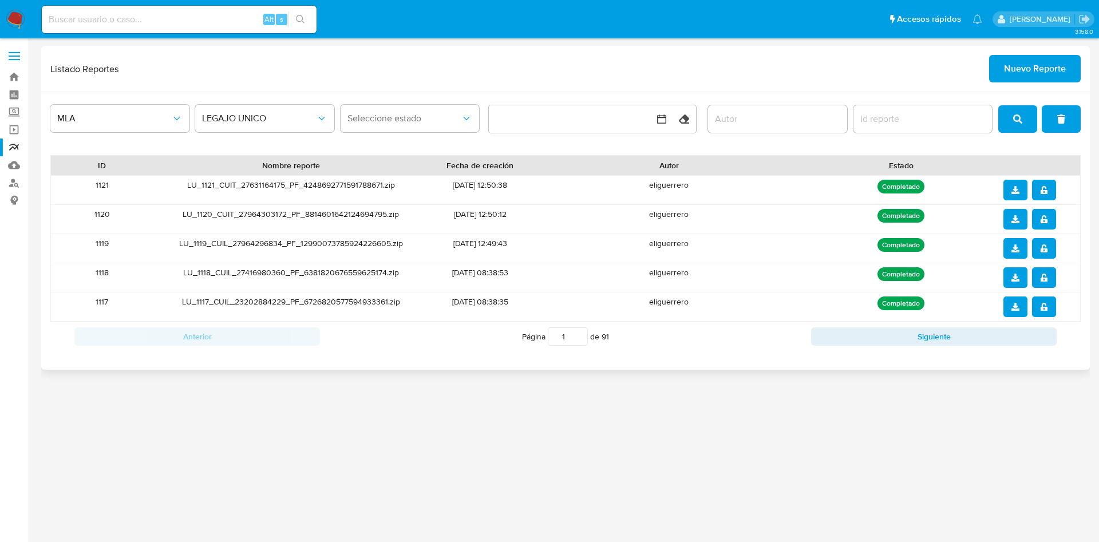
click at [1046, 221] on icon "notify_security" at bounding box center [1043, 219] width 7 height 8
click at [1018, 221] on icon "download" at bounding box center [1015, 219] width 8 height 8
click at [1054, 193] on button "notify_security" at bounding box center [1044, 190] width 24 height 21
click at [1009, 181] on button "download" at bounding box center [1015, 190] width 24 height 21
